Goal: Find specific page/section: Find specific page/section

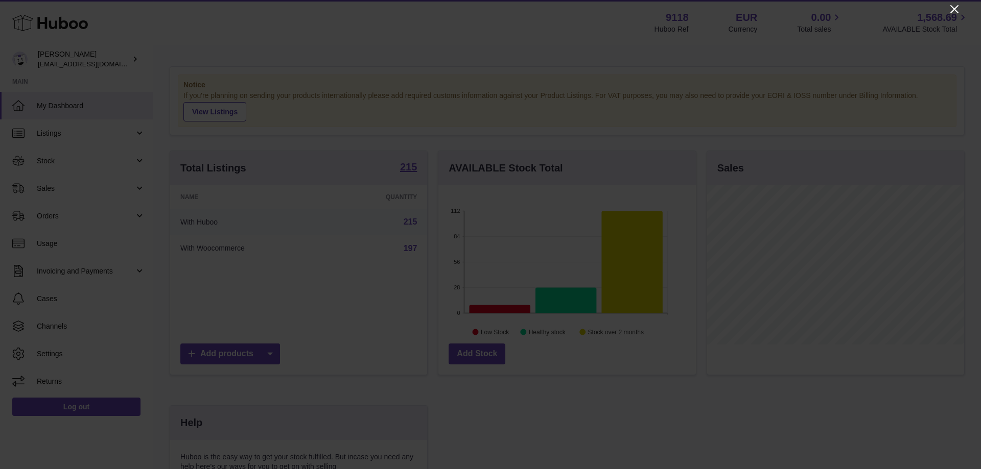
click at [951, 8] on icon "Close" at bounding box center [954, 9] width 12 height 12
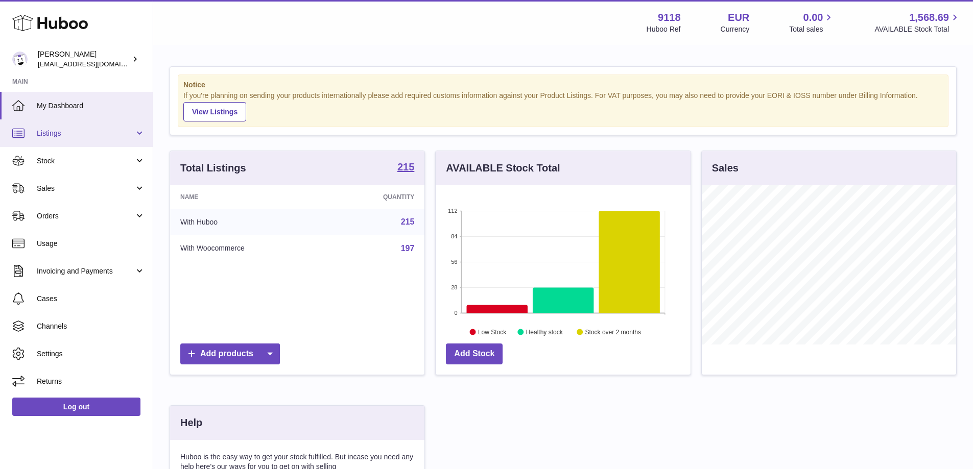
click at [104, 133] on span "Listings" at bounding box center [86, 134] width 98 height 10
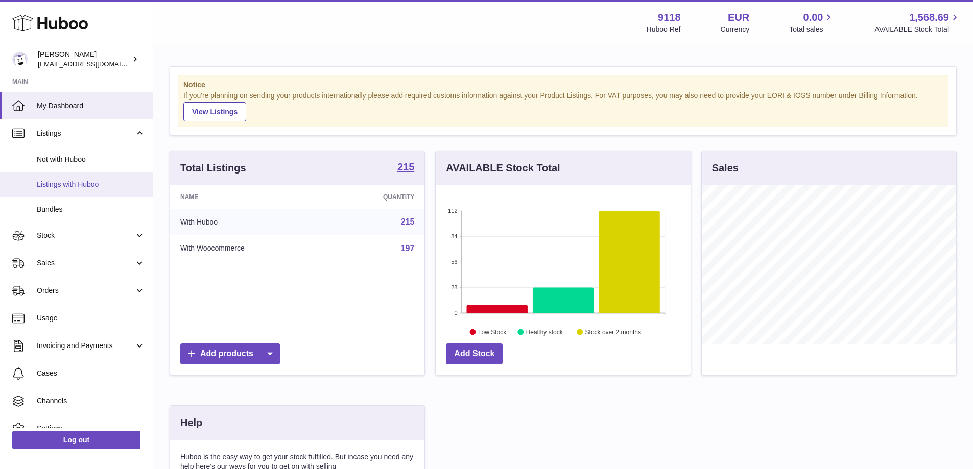
click at [88, 186] on span "Listings with Huboo" at bounding box center [91, 185] width 108 height 10
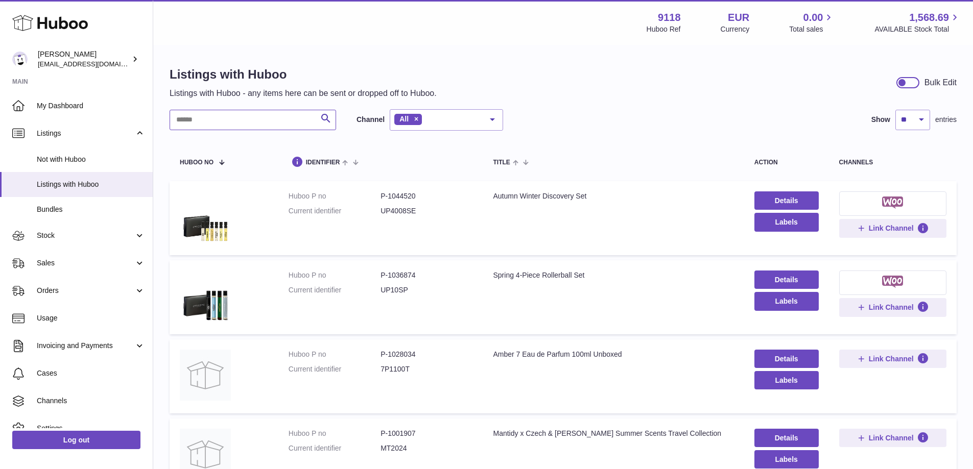
click at [234, 127] on input "text" at bounding box center [253, 120] width 167 height 20
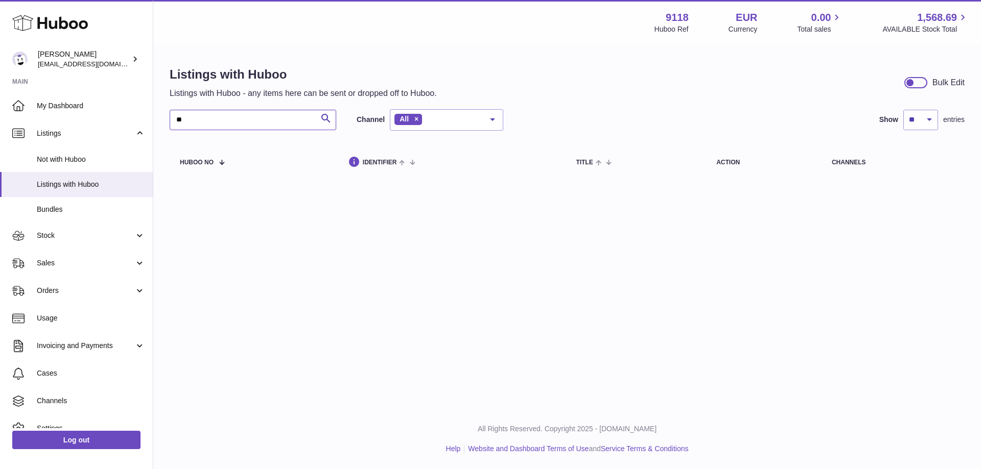
type input "*"
